Goal: Download file/media

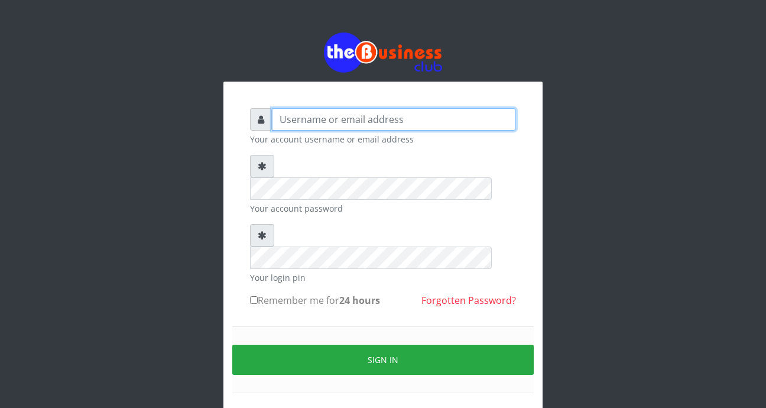
click at [324, 119] on input "text" at bounding box center [394, 119] width 244 height 22
type input "[EMAIL_ADDRESS][DOMAIN_NAME]"
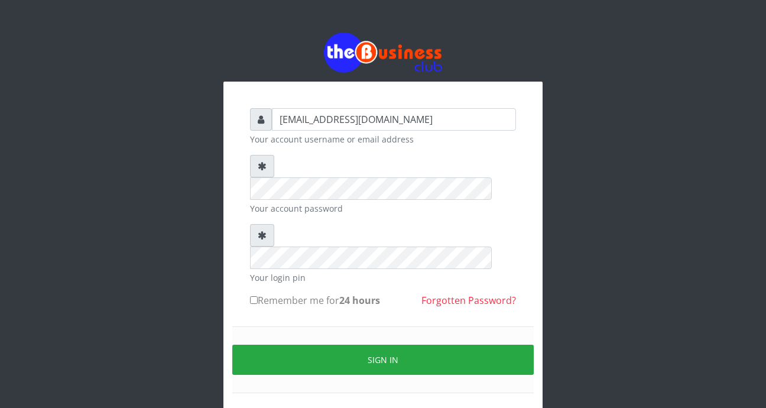
click at [254, 296] on input "Remember me for 24 hours" at bounding box center [254, 300] width 8 height 8
checkbox input "true"
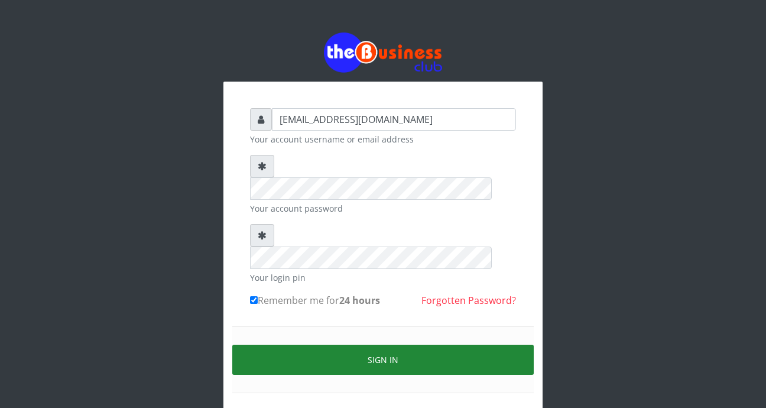
click at [346, 344] on button "Sign in" at bounding box center [382, 359] width 301 height 30
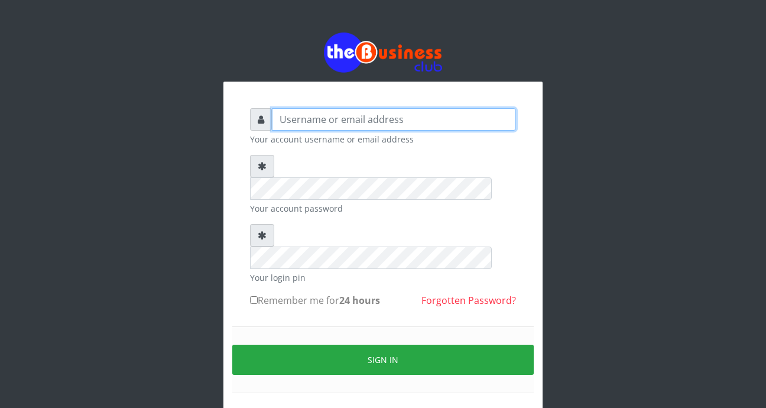
type input "[EMAIL_ADDRESS][DOMAIN_NAME]"
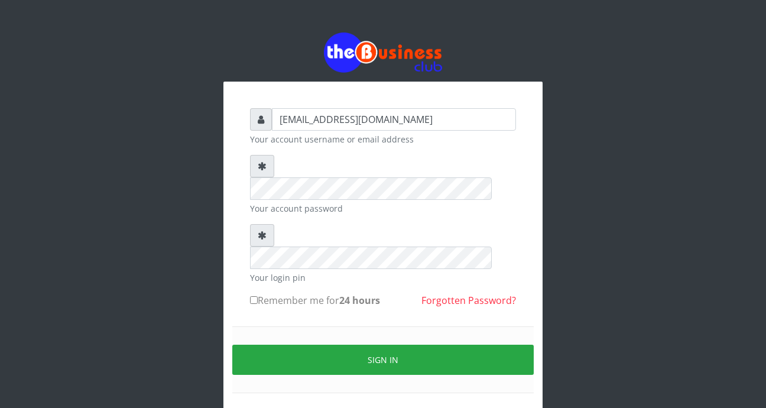
click at [255, 296] on input "Remember me for 24 hours" at bounding box center [254, 300] width 8 height 8
checkbox input "true"
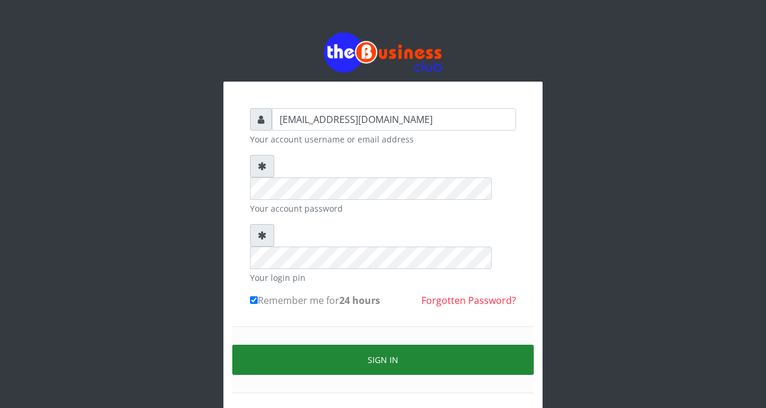
click at [317, 344] on button "Sign in" at bounding box center [382, 359] width 301 height 30
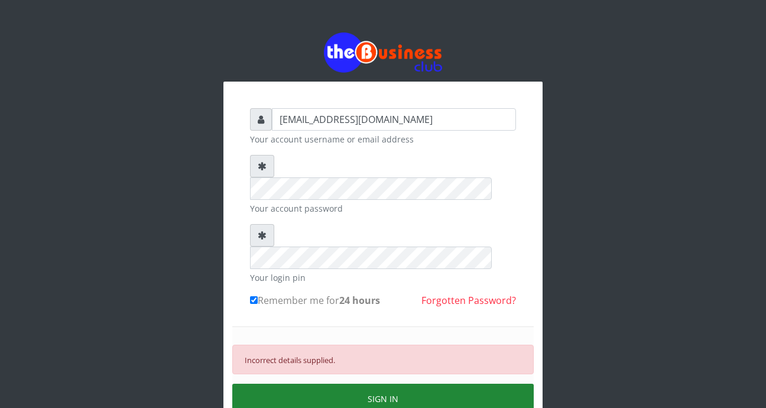
click at [359, 383] on button "SIGN IN" at bounding box center [382, 398] width 301 height 30
click at [365, 383] on button "SIGN IN" at bounding box center [382, 398] width 301 height 30
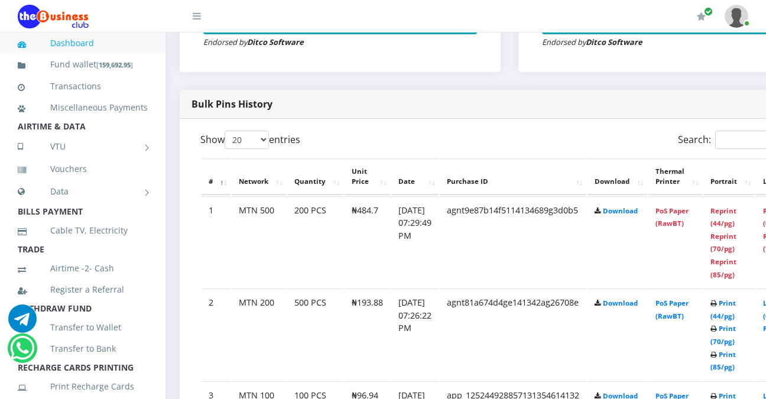
scroll to position [574, 4]
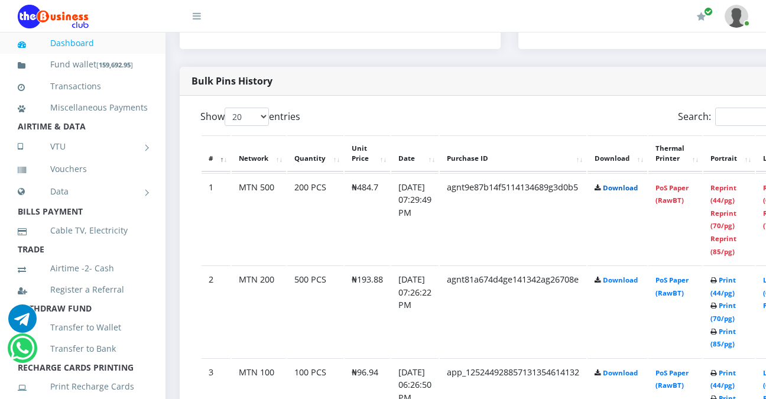
click at [637, 190] on link "Download" at bounding box center [620, 187] width 35 height 9
click at [684, 157] on th "Thermal Printer" at bounding box center [675, 153] width 54 height 37
click at [702, 163] on th "Thermal Printer" at bounding box center [675, 153] width 54 height 37
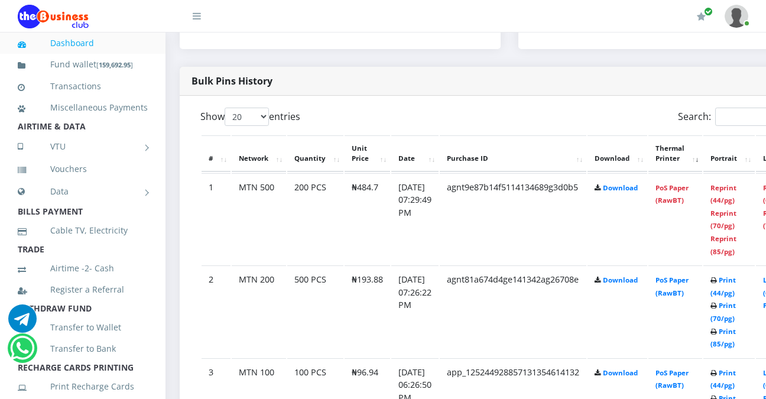
click at [736, 159] on th "Portrait" at bounding box center [728, 153] width 51 height 37
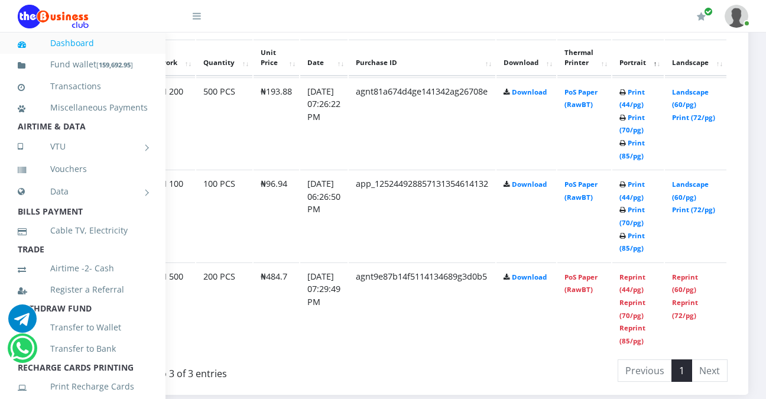
scroll to position [670, 112]
click at [507, 95] on icon at bounding box center [506, 92] width 6 height 7
click at [531, 96] on link "Download" at bounding box center [529, 91] width 35 height 9
click at [529, 93] on link "Download" at bounding box center [529, 91] width 35 height 9
click at [430, 16] on div "My Profile Settings Logout" at bounding box center [486, 16] width 523 height 33
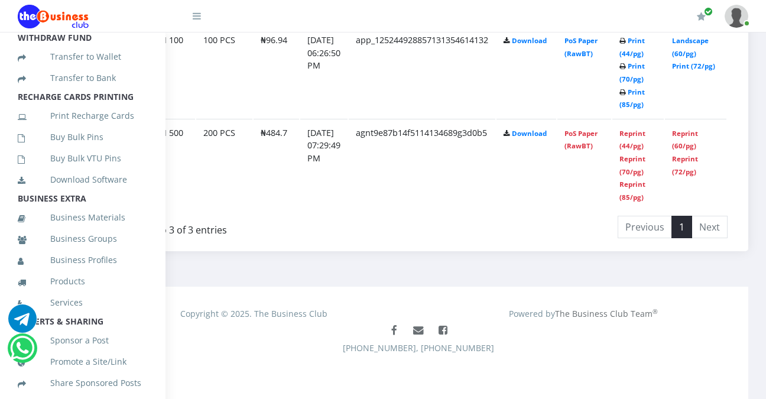
scroll to position [271, 0]
click at [112, 193] on link "Download Software" at bounding box center [83, 178] width 130 height 27
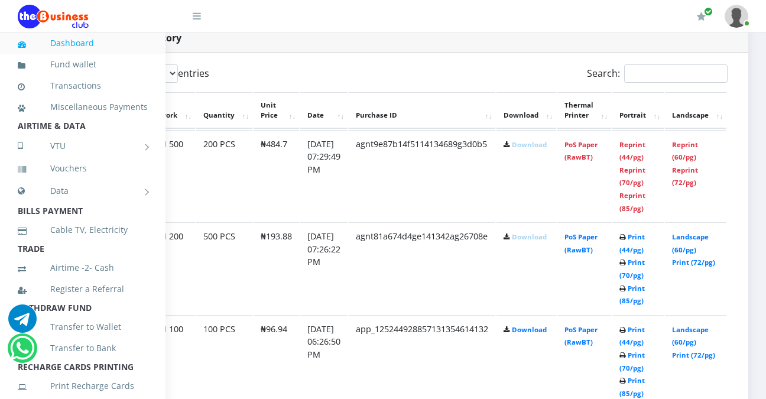
scroll to position [604, 112]
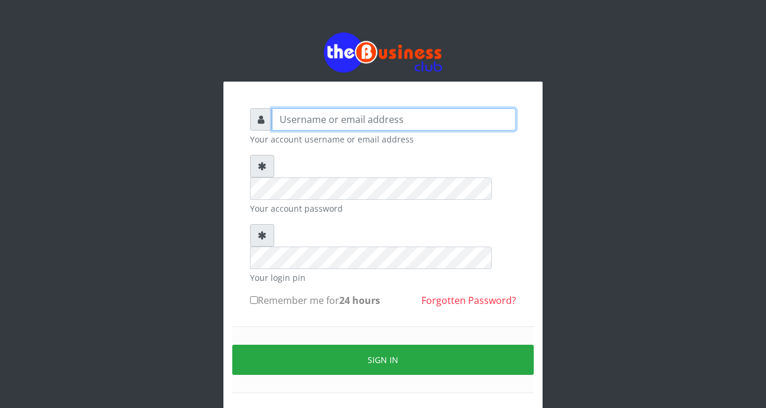
click at [442, 121] on input "text" at bounding box center [394, 119] width 244 height 22
type input "[EMAIL_ADDRESS][DOMAIN_NAME]"
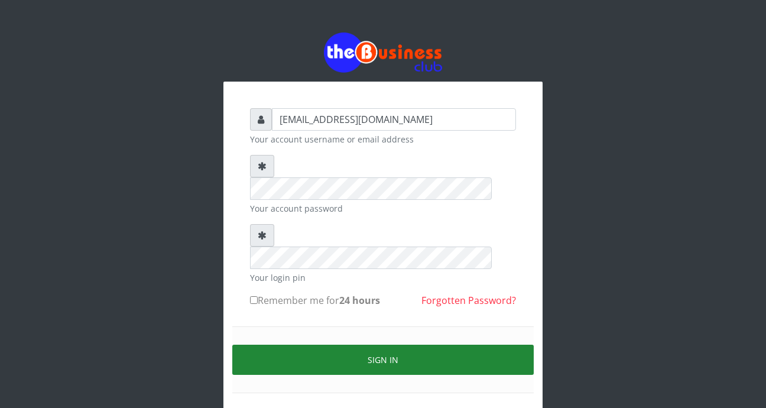
click at [368, 344] on button "Sign in" at bounding box center [382, 359] width 301 height 30
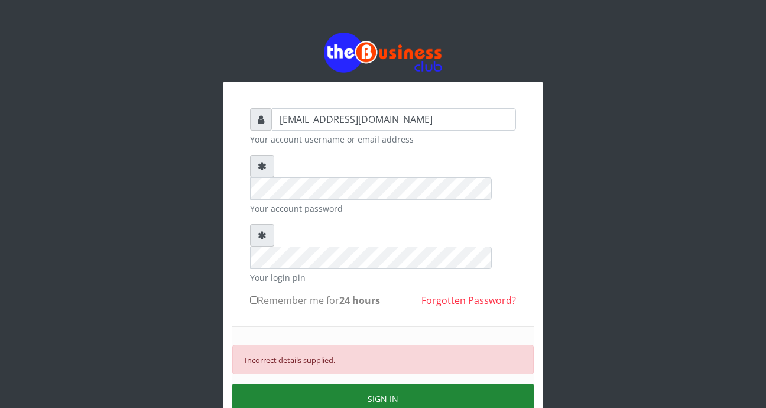
click at [374, 383] on button "SIGN IN" at bounding box center [382, 398] width 301 height 30
